Goal: Transaction & Acquisition: Obtain resource

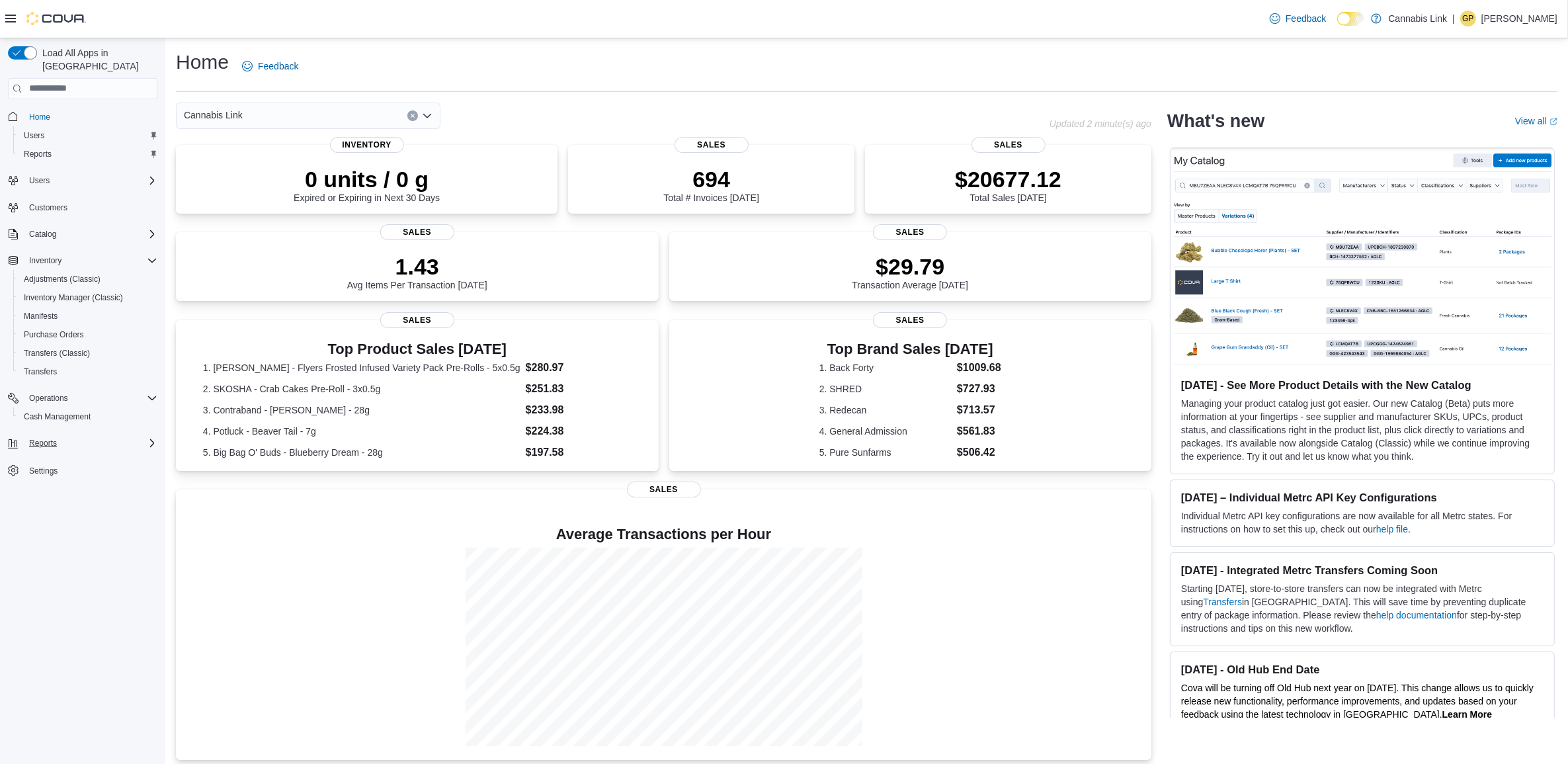
click at [68, 435] on div "Reports" at bounding box center [90, 444] width 134 height 16
click at [91, 472] on div "Reports" at bounding box center [88, 480] width 139 height 16
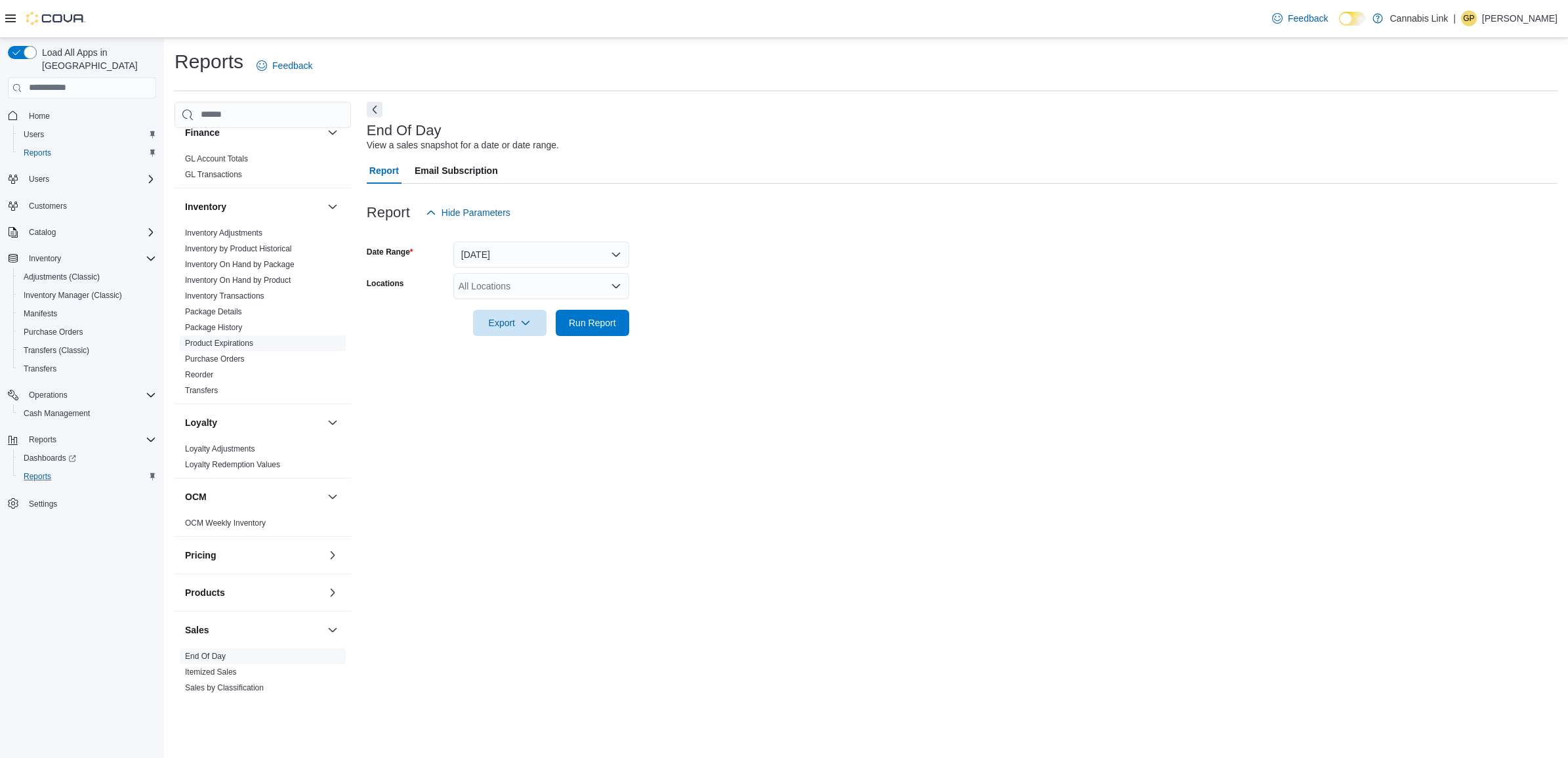
scroll to position [328, 0]
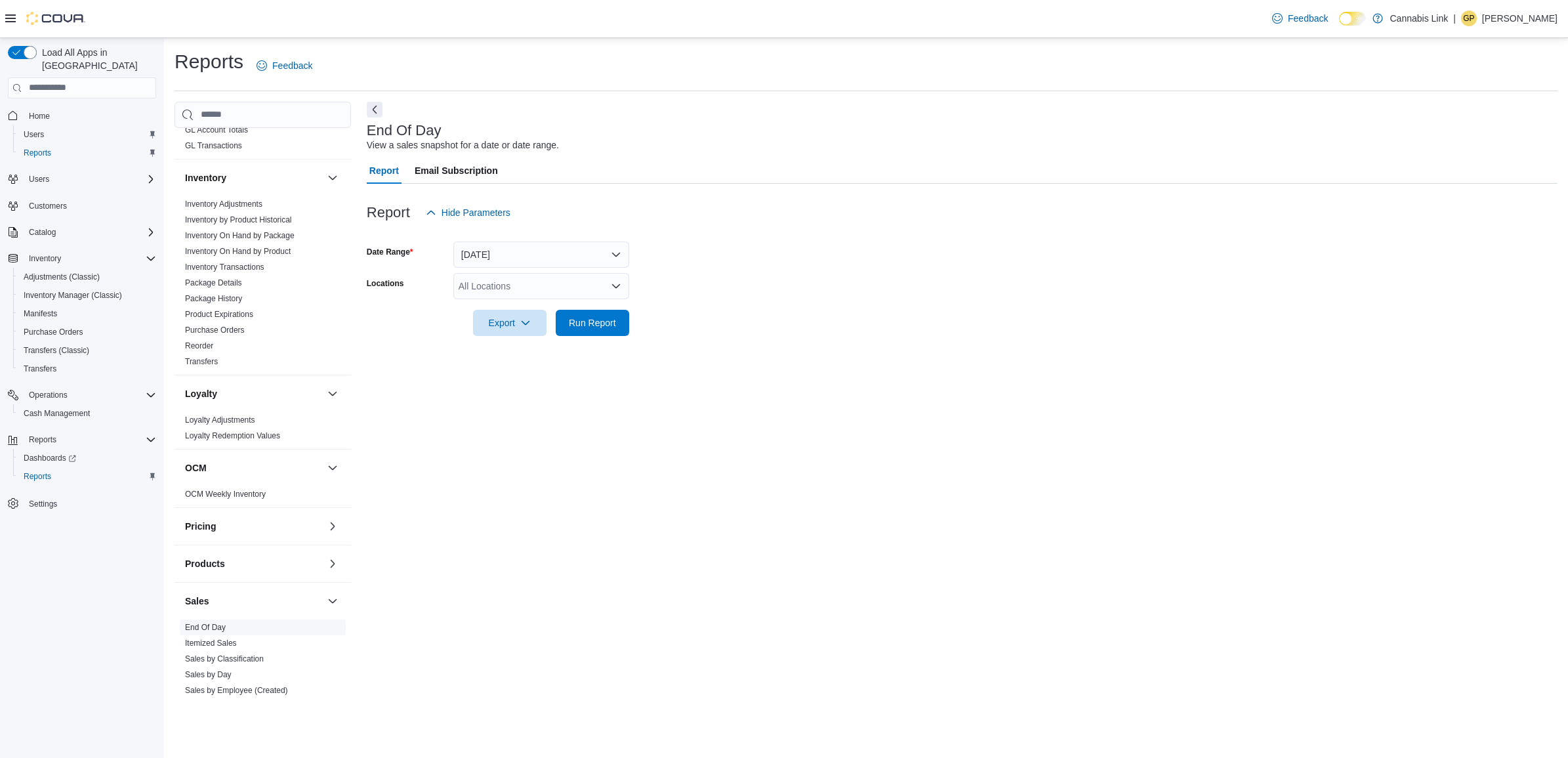
click at [211, 629] on link "End Of Day" at bounding box center [205, 626] width 41 height 9
click at [580, 277] on div "All Locations" at bounding box center [541, 286] width 176 height 26
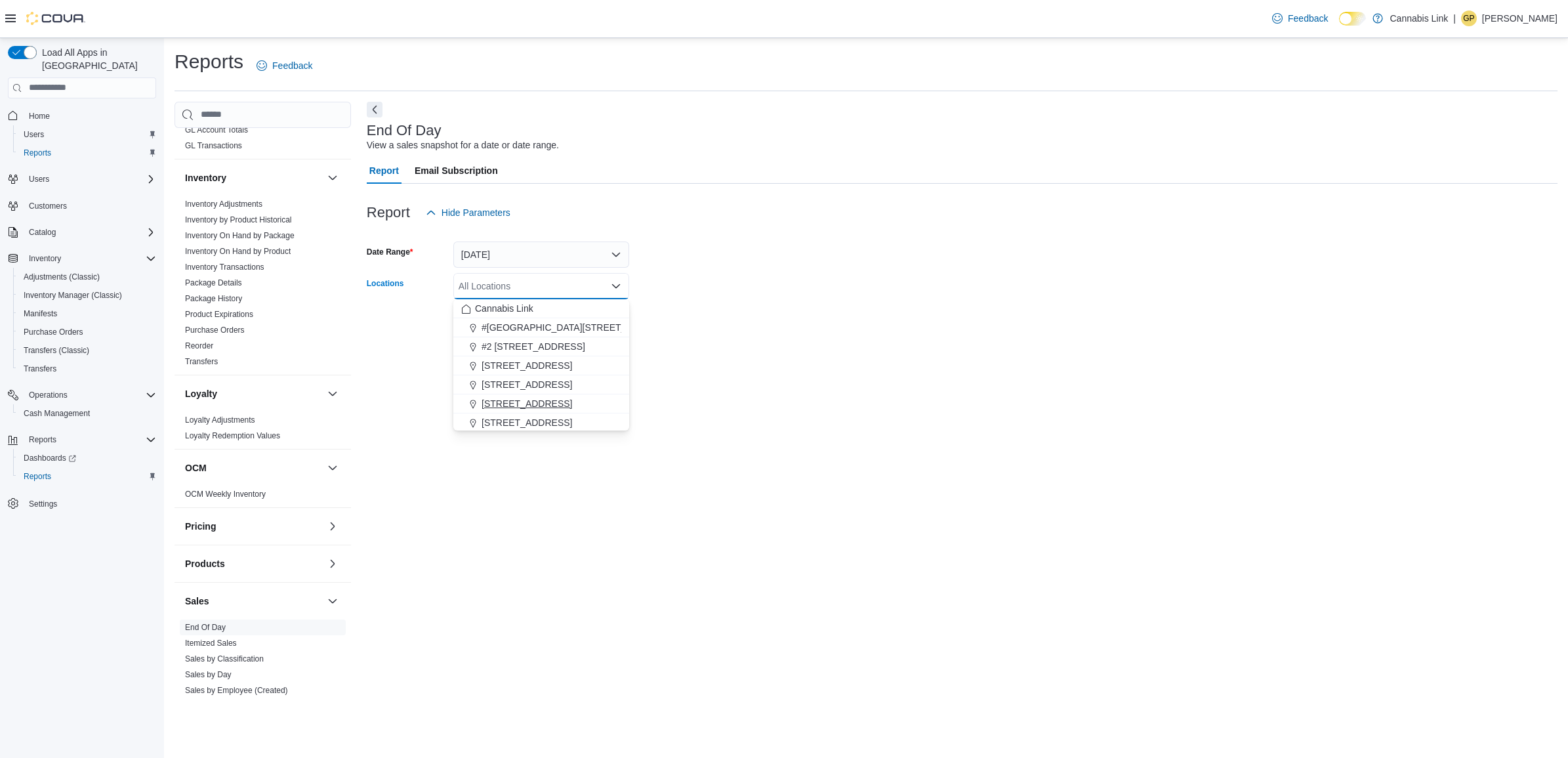
click at [532, 409] on span "390 Springbank Drive" at bounding box center [527, 403] width 91 height 13
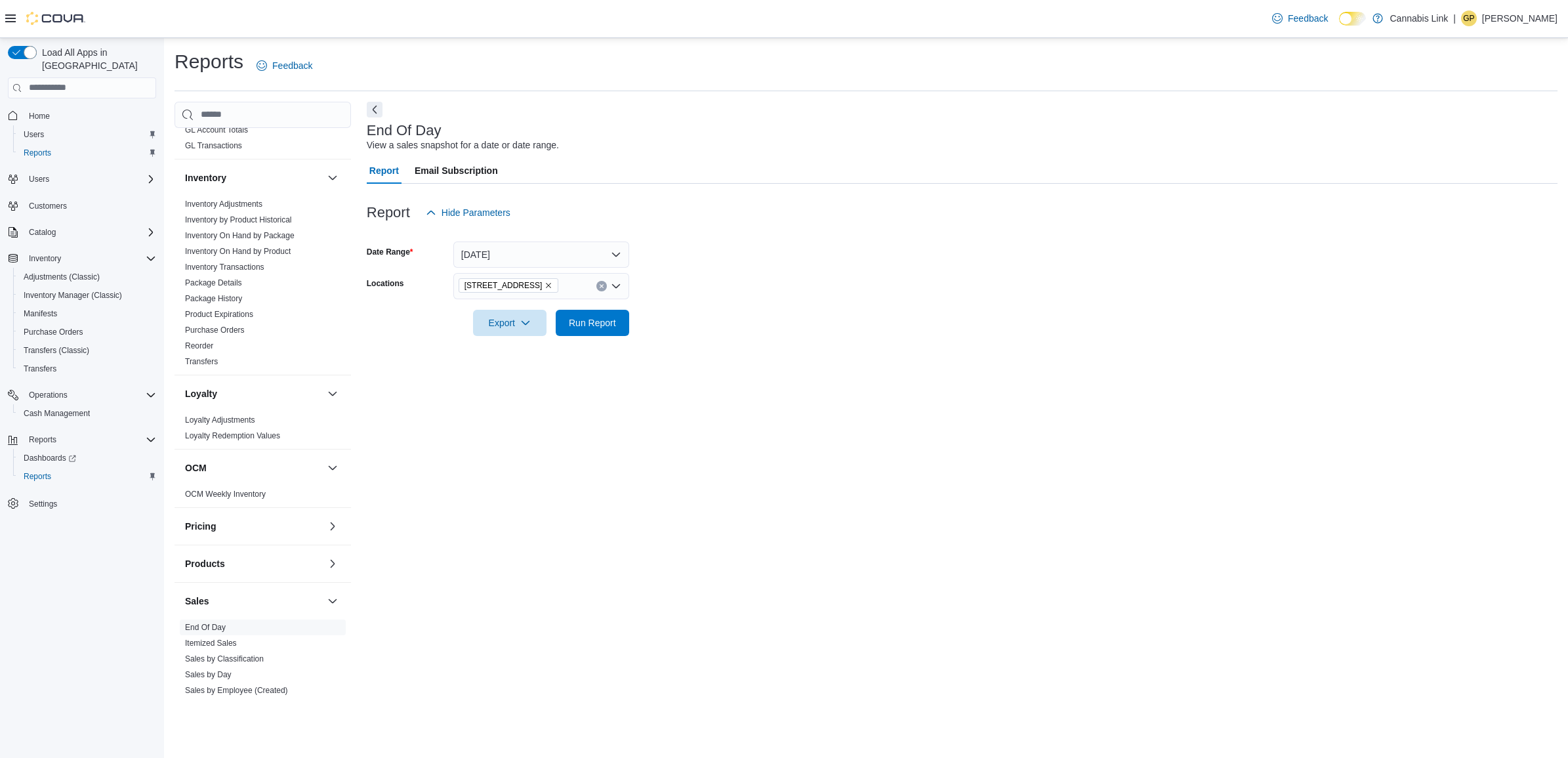
click at [698, 259] on form "Date Range Today Locations 390 Springbank Drive Export Run Report" at bounding box center [962, 280] width 1191 height 110
click at [583, 316] on span "Run Report" at bounding box center [593, 322] width 58 height 26
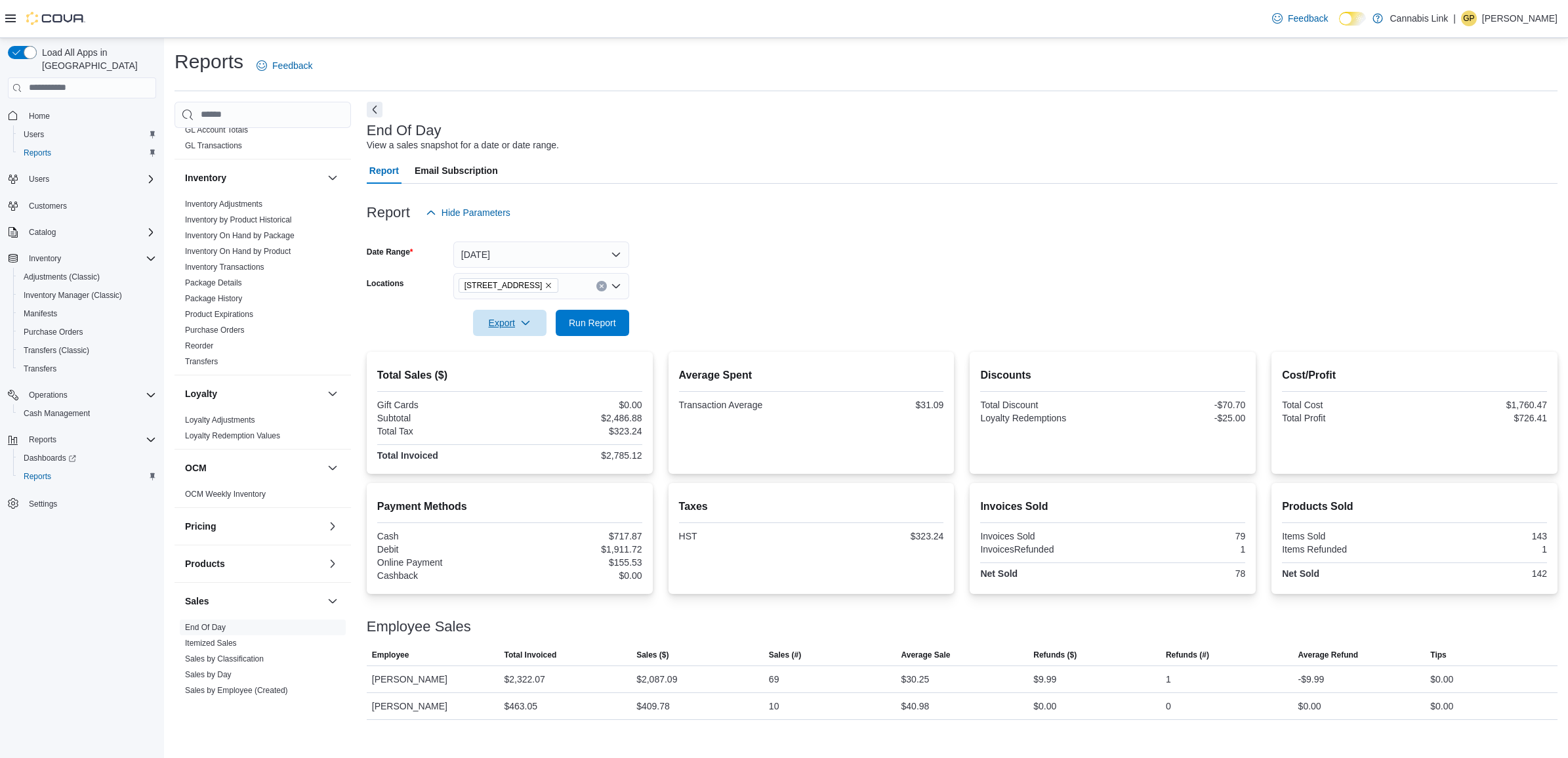
click at [544, 332] on button "Export" at bounding box center [510, 323] width 74 height 26
click at [522, 375] on span "Export to Pdf" at bounding box center [512, 375] width 59 height 10
